Goal: Task Accomplishment & Management: Complete application form

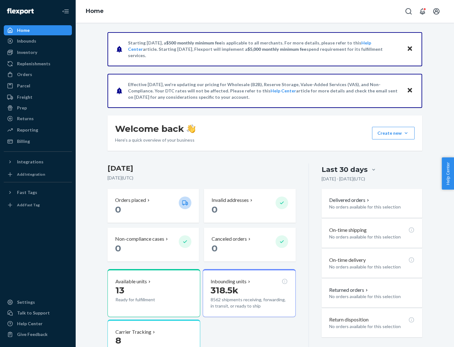
click at [406, 133] on button "Create new Create new inbound Create new order Create new product" at bounding box center [393, 133] width 43 height 13
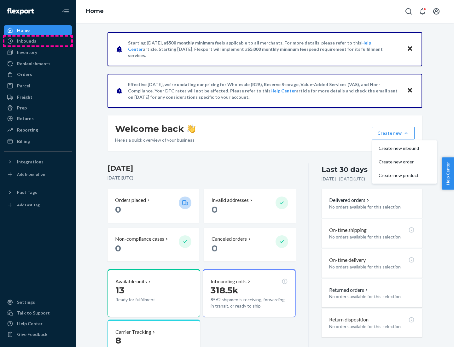
click at [38, 41] on div "Inbounds" at bounding box center [37, 41] width 67 height 9
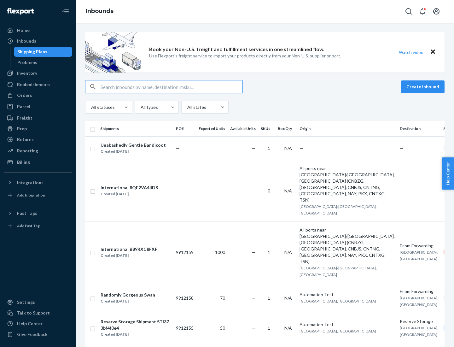
click at [424, 87] on button "Create inbound" at bounding box center [423, 86] width 44 height 13
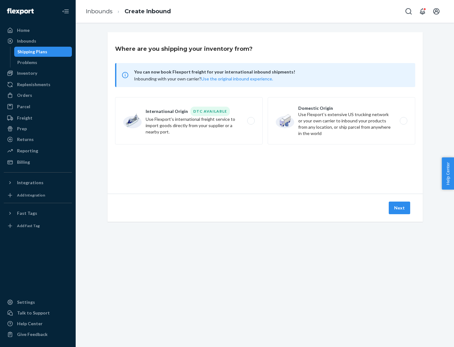
click at [342, 121] on label "Domestic Origin Use Flexport’s extensive US trucking network or your own carrie…" at bounding box center [342, 120] width 148 height 47
click at [404, 121] on input "Domestic Origin Use Flexport’s extensive US trucking network or your own carrie…" at bounding box center [406, 121] width 4 height 4
radio input "true"
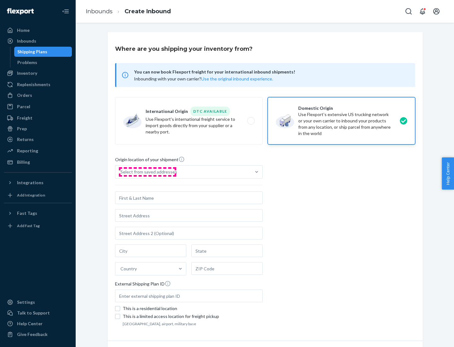
click at [147, 172] on div "Select from saved addresses" at bounding box center [149, 172] width 57 height 6
click at [121, 172] on input "Select from saved addresses" at bounding box center [121, 172] width 1 height 6
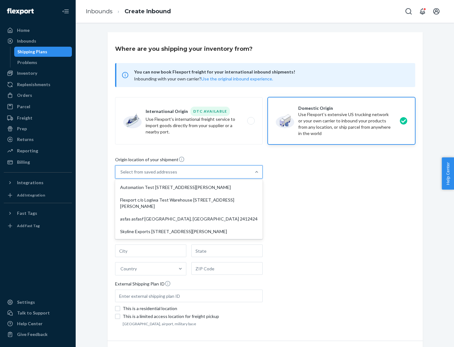
scroll to position [3, 0]
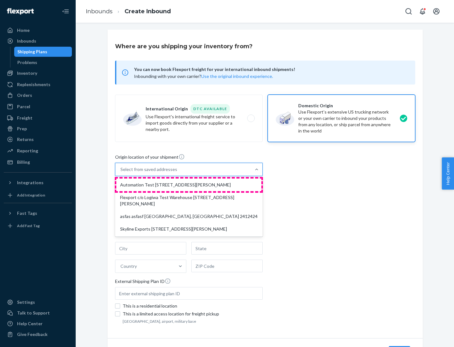
click at [189, 185] on div "Automation Test [STREET_ADDRESS][PERSON_NAME]" at bounding box center [188, 185] width 145 height 13
click at [121, 173] on input "option Automation Test [STREET_ADDRESS][PERSON_NAME] focused, 1 of 4. 4 results…" at bounding box center [121, 169] width 1 height 6
type input "Automation Test"
type input "9th Floor"
type input "[GEOGRAPHIC_DATA]"
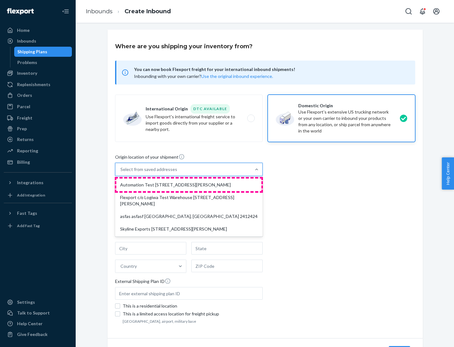
type input "CA"
type input "94104"
type input "[STREET_ADDRESS][PERSON_NAME]"
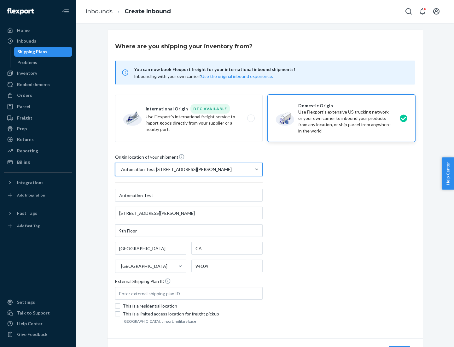
scroll to position [37, 0]
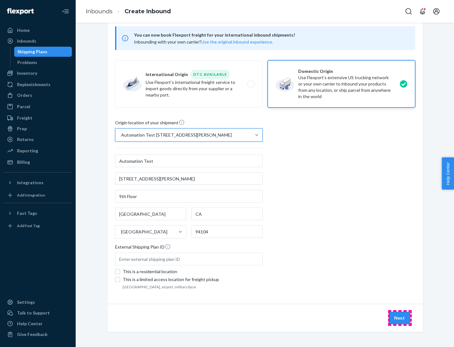
click at [400, 318] on button "Next" at bounding box center [399, 318] width 21 height 13
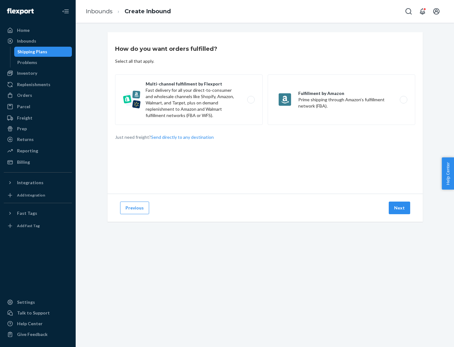
click at [189, 100] on label "Multi-channel fulfillment by Flexport Fast delivery for all your direct-to-cons…" at bounding box center [189, 99] width 148 height 50
click at [251, 100] on input "Multi-channel fulfillment by Flexport Fast delivery for all your direct-to-cons…" at bounding box center [253, 100] width 4 height 4
radio input "true"
click at [400, 208] on button "Next" at bounding box center [399, 208] width 21 height 13
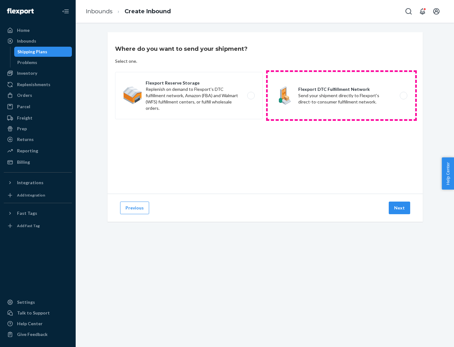
click at [342, 96] on label "Flexport DTC Fulfillment Network Send your shipment directly to Flexport's dire…" at bounding box center [342, 95] width 148 height 47
click at [404, 96] on input "Flexport DTC Fulfillment Network Send your shipment directly to Flexport's dire…" at bounding box center [406, 96] width 4 height 4
radio input "true"
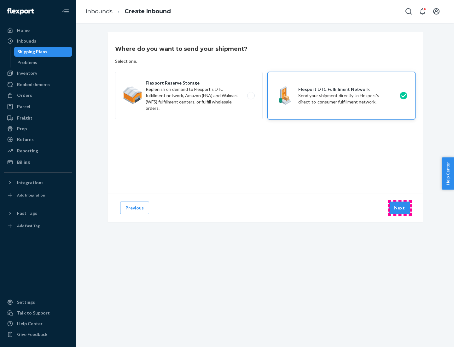
click at [400, 208] on button "Next" at bounding box center [399, 208] width 21 height 13
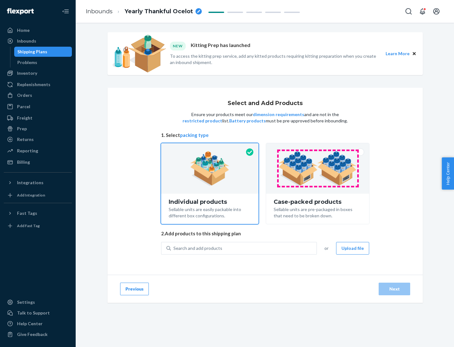
click at [318, 169] on img at bounding box center [318, 168] width 79 height 35
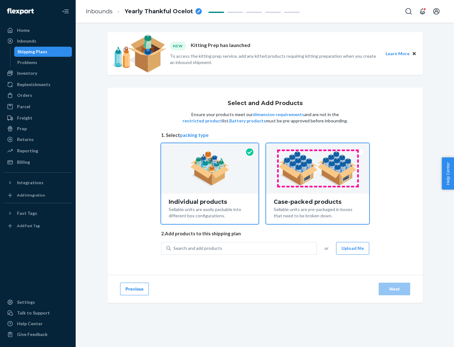
click at [318, 147] on input "Case-packed products Sellable units are pre-packaged in boxes that need to be b…" at bounding box center [318, 145] width 4 height 4
radio input "true"
radio input "false"
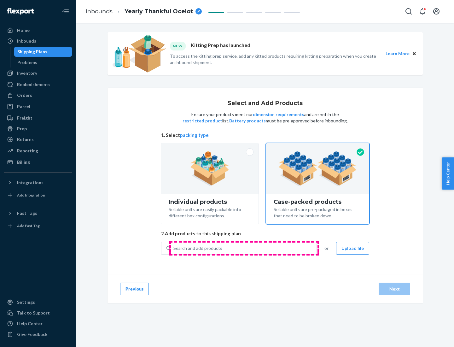
click at [244, 248] on div "Search and add products" at bounding box center [244, 248] width 146 height 11
click at [174, 248] on input "Search and add products" at bounding box center [174, 248] width 1 height 6
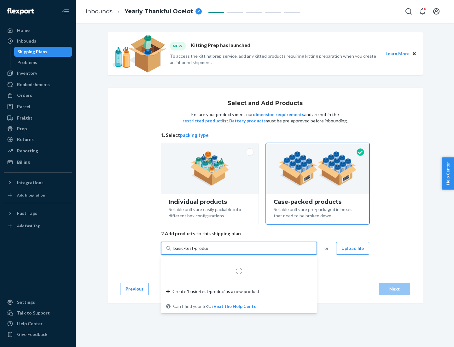
type input "basic-test-product-1"
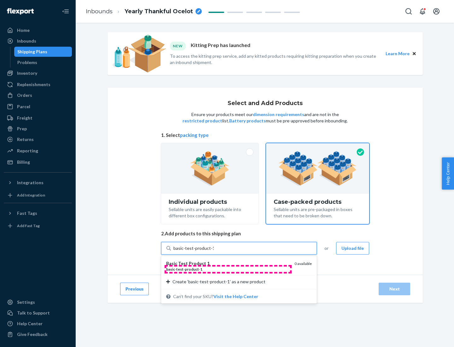
click at [228, 269] on div "basic - test - product - 1" at bounding box center [227, 269] width 123 height 5
click at [214, 252] on input "basic-test-product-1" at bounding box center [194, 248] width 40 height 6
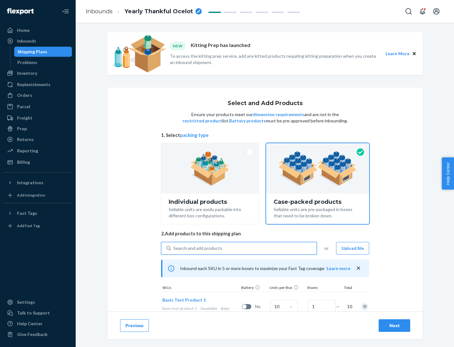
scroll to position [23, 0]
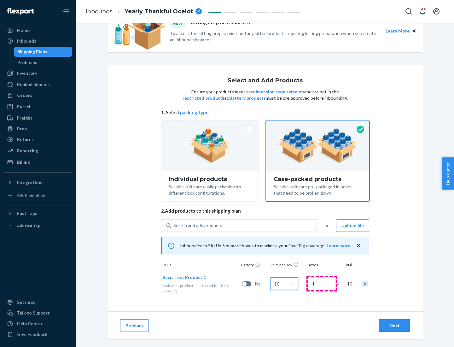
type input "10"
type input "7"
click at [395, 326] on div "Next" at bounding box center [394, 326] width 21 height 6
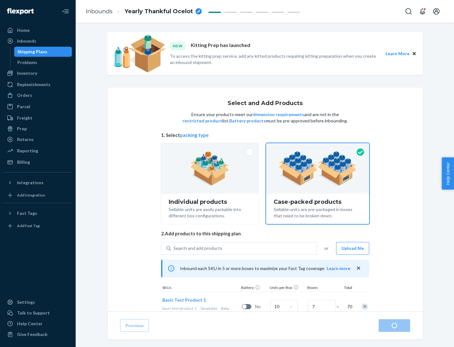
radio input "true"
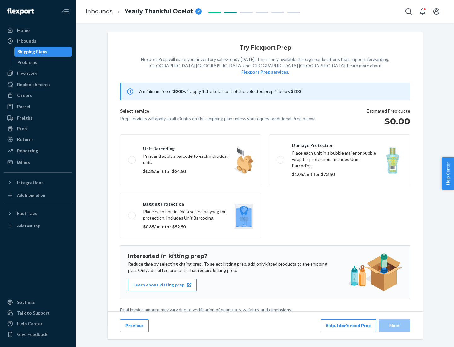
scroll to position [2, 0]
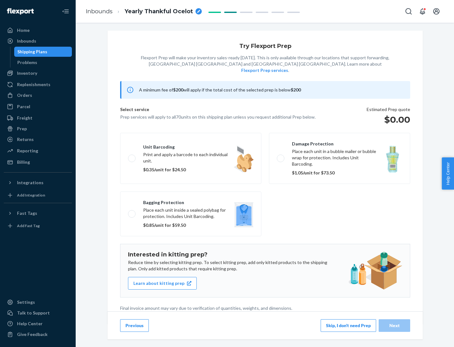
click at [191, 201] on label "Bagging protection Place each unit inside a sealed polybag for protection. Incl…" at bounding box center [190, 214] width 141 height 45
click at [132, 212] on input "Bagging protection Place each unit inside a sealed polybag for protection. Incl…" at bounding box center [130, 214] width 4 height 4
checkbox input "true"
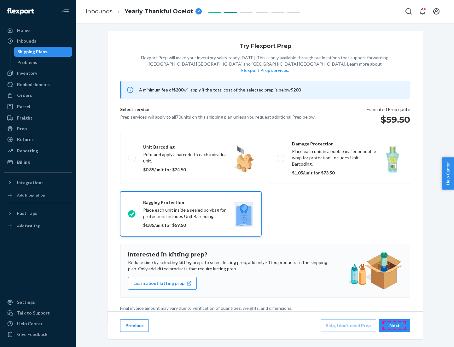
click at [395, 325] on div "Next" at bounding box center [394, 326] width 21 height 6
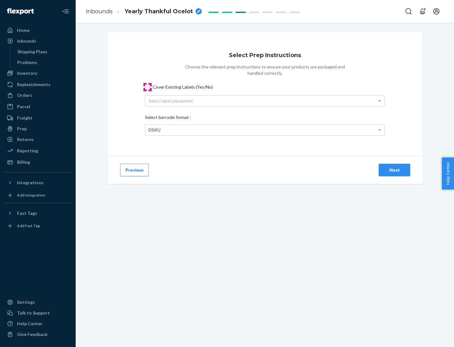
click at [148, 87] on input "Cover Existing Labels (Yes/No)" at bounding box center [147, 87] width 5 height 5
checkbox input "true"
click at [265, 101] on div "Select label placement" at bounding box center [264, 101] width 239 height 11
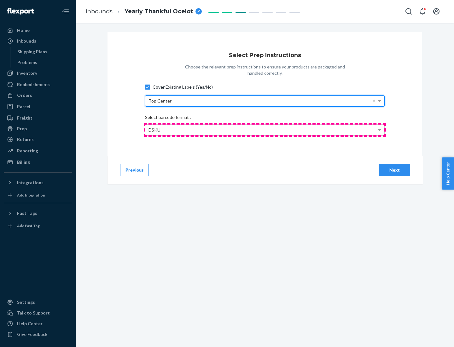
click at [265, 130] on div "DSKU" at bounding box center [264, 130] width 239 height 11
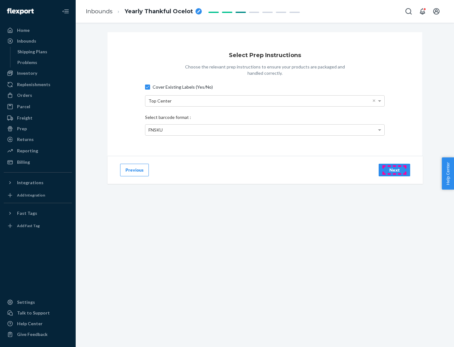
click at [395, 170] on div "Next" at bounding box center [394, 170] width 21 height 6
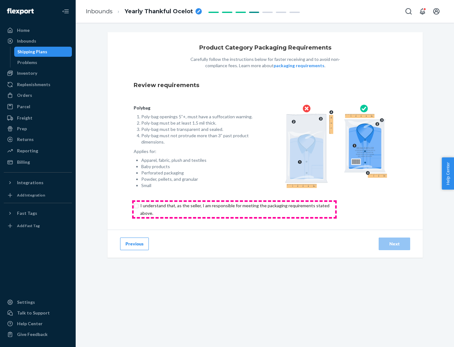
click at [234, 209] on input "checkbox" at bounding box center [239, 209] width 210 height 15
checkbox input "true"
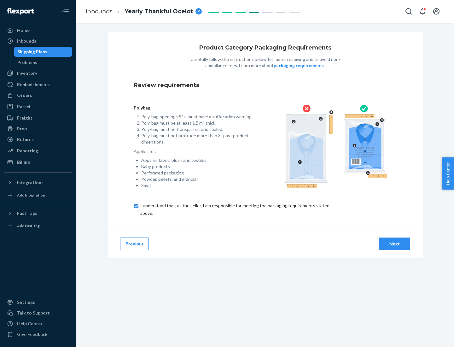
click at [395, 244] on div "Next" at bounding box center [394, 244] width 21 height 6
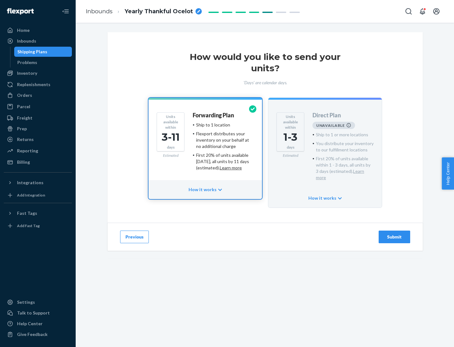
click at [214, 115] on h4 "Forwarding Plan" at bounding box center [213, 115] width 41 height 6
click at [395, 234] on div "Submit" at bounding box center [394, 237] width 21 height 6
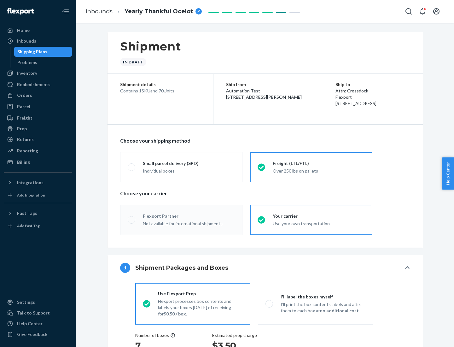
radio input "true"
radio input "false"
radio input "true"
radio input "false"
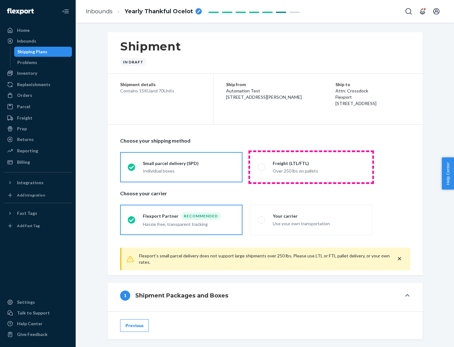
click at [311, 167] on div "Over 250 lbs on pallets" at bounding box center [319, 171] width 92 height 8
click at [262, 167] on input "Freight (LTL/FTL) Over 250 lbs on pallets" at bounding box center [260, 167] width 4 height 4
radio input "true"
radio input "false"
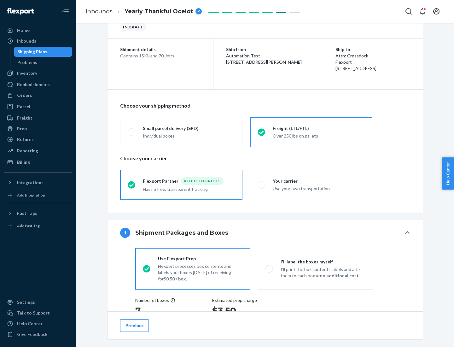
click at [181, 185] on div "Hassle free, transparent tracking" at bounding box center [189, 189] width 92 height 8
click at [132, 185] on input "Flexport Partner Reduced prices Hassle free, transparent tracking" at bounding box center [130, 185] width 4 height 4
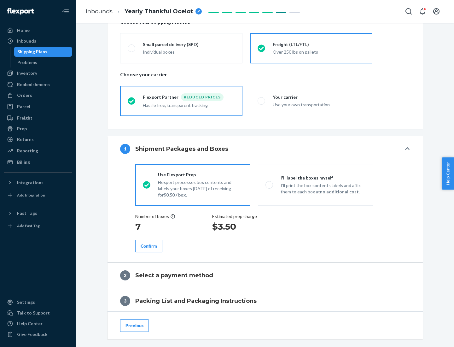
click at [316, 185] on p "I’ll print the box contents labels and affix them to each box at no additional …" at bounding box center [323, 188] width 85 height 13
click at [270, 185] on input "I'll label the boxes myself I’ll print the box contents labels and affix them t…" at bounding box center [268, 185] width 4 height 4
radio input "true"
radio input "false"
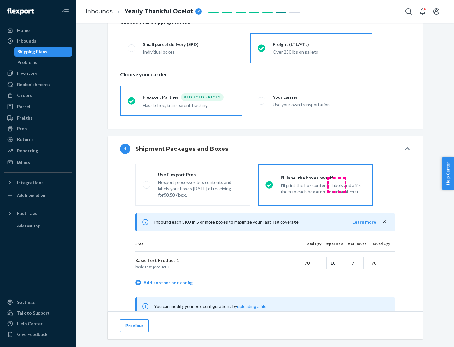
scroll to position [197, 0]
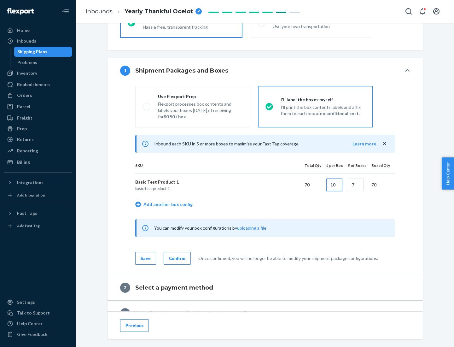
type input "10"
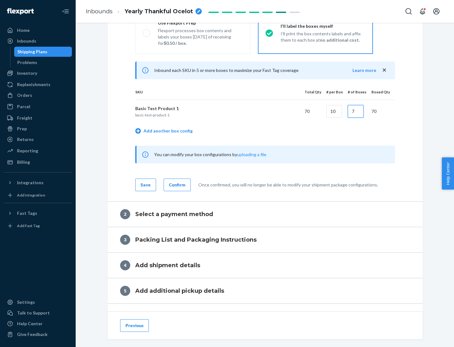
type input "7"
click at [176, 185] on div "Confirm" at bounding box center [177, 185] width 16 height 6
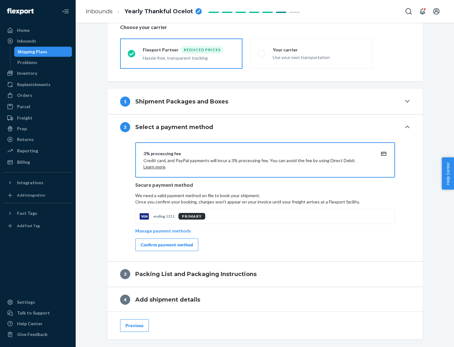
scroll to position [226, 0]
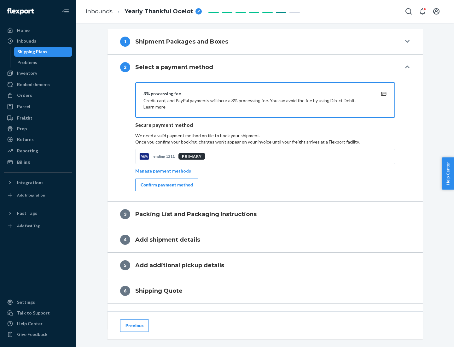
click at [166, 185] on div "Confirm payment method" at bounding box center [167, 185] width 52 height 6
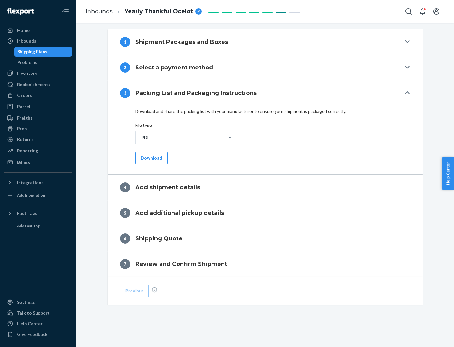
scroll to position [199, 0]
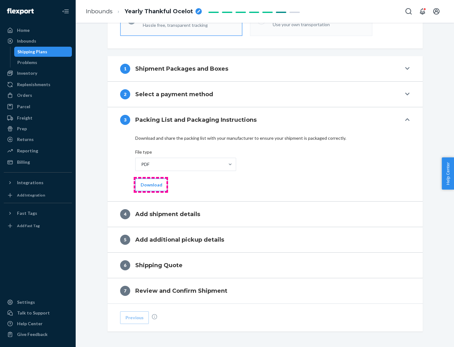
click at [151, 185] on button "Download" at bounding box center [151, 185] width 33 height 13
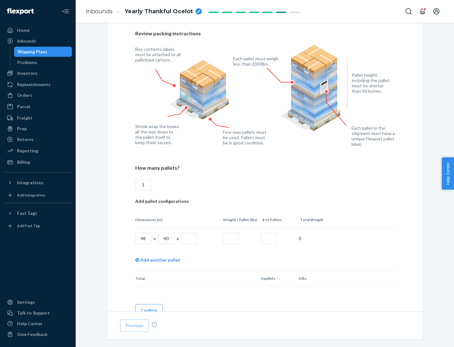
scroll to position [433, 0]
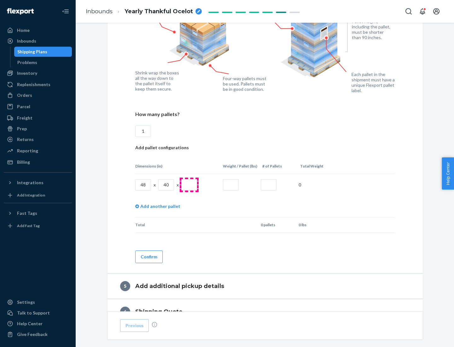
type input "1"
type input "40"
type input "200"
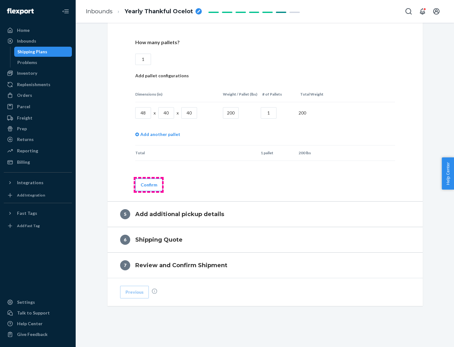
type input "1"
click at [149, 185] on button "Confirm" at bounding box center [148, 185] width 27 height 13
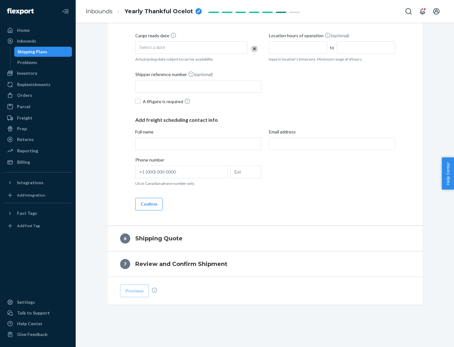
scroll to position [216, 0]
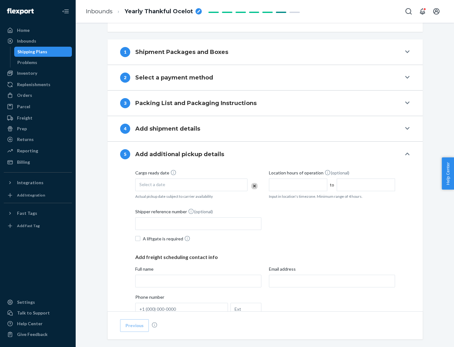
click at [192, 185] on div "Select a date" at bounding box center [191, 185] width 112 height 13
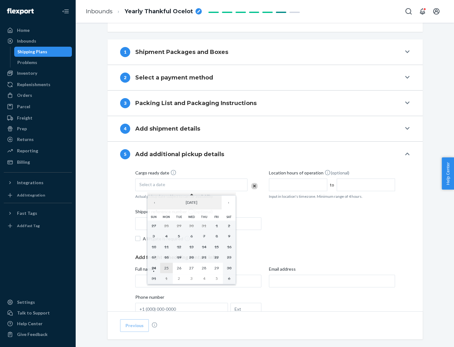
click at [166, 268] on abbr "25" at bounding box center [166, 268] width 4 height 5
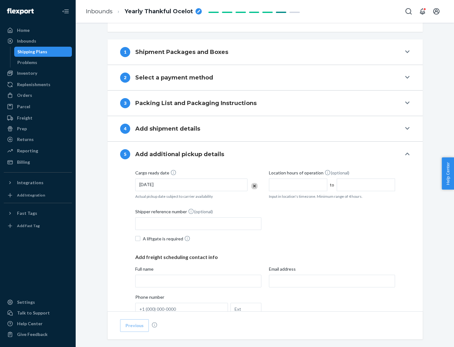
scroll to position [312, 0]
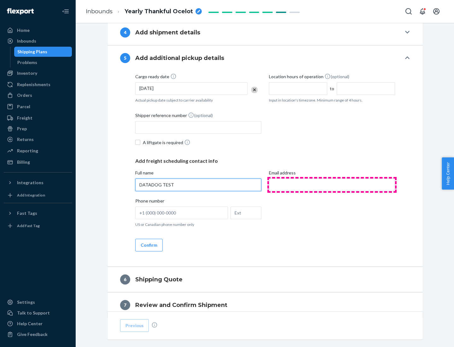
type input "DATADOG TEST"
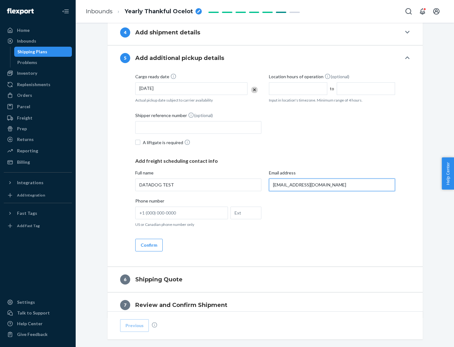
scroll to position [340, 0]
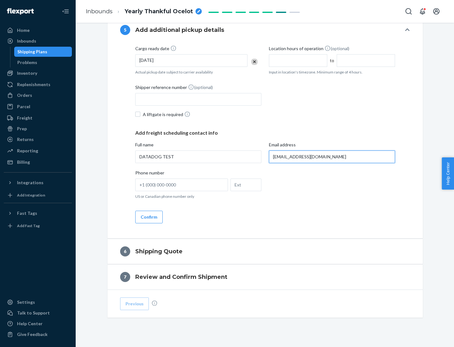
type input "[EMAIL_ADDRESS][DOMAIN_NAME]"
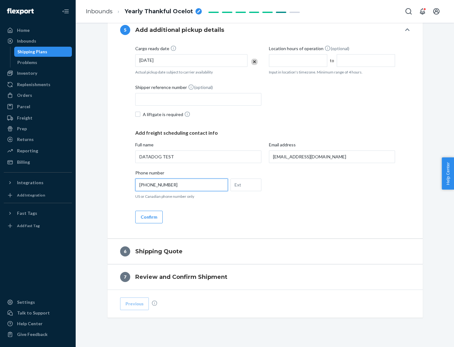
scroll to position [353, 0]
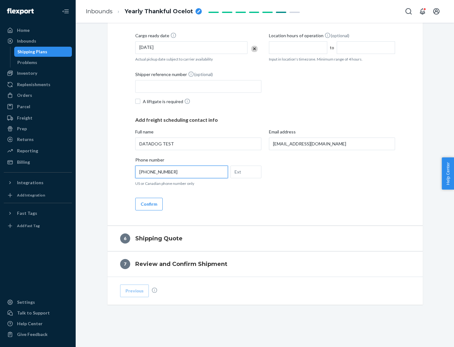
type input "[PHONE_NUMBER]"
click at [149, 204] on button "Confirm" at bounding box center [148, 204] width 27 height 13
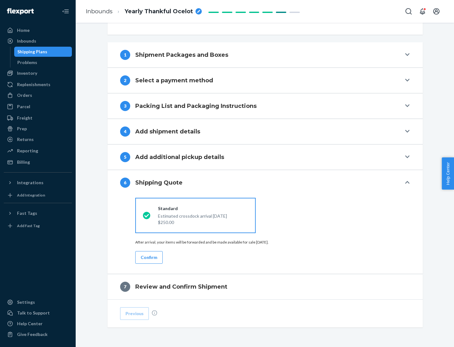
scroll to position [236, 0]
